Goal: Navigation & Orientation: Go to known website

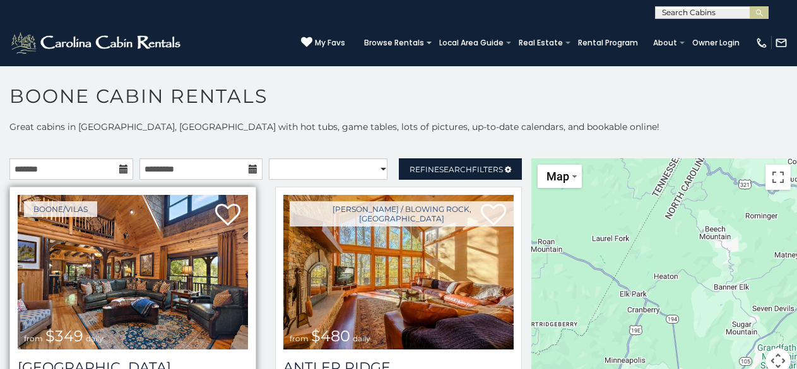
scroll to position [3, 0]
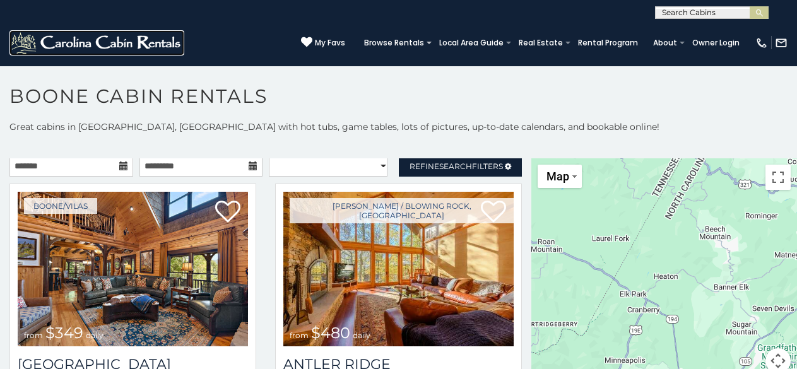
click at [23, 37] on img at bounding box center [96, 42] width 175 height 25
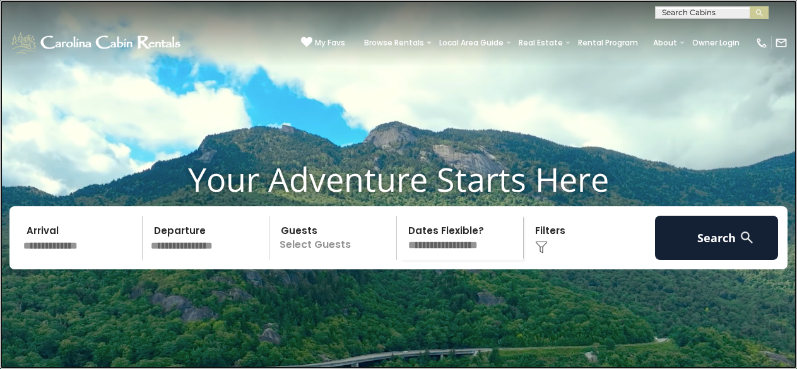
click at [295, 150] on link at bounding box center [398, 184] width 797 height 369
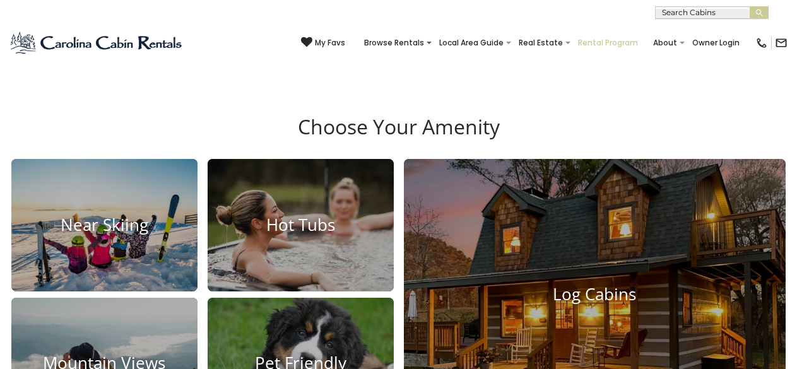
scroll to position [912, 0]
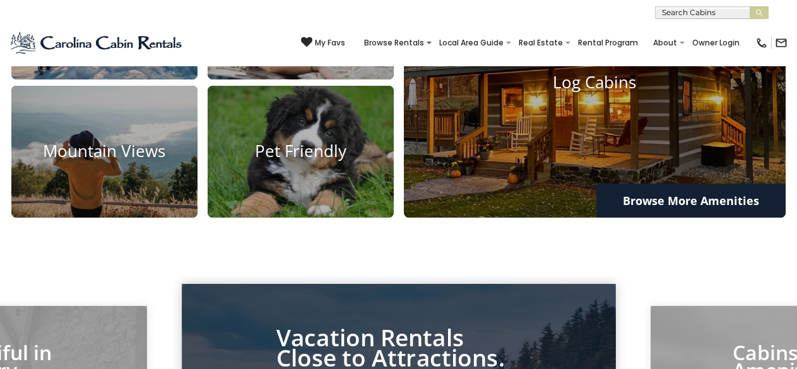
click at [69, 23] on div "(828) 295-6000 My Favs Browse Rentals Local Area Guide Activities & Attractions…" at bounding box center [398, 42] width 797 height 47
